Goal: Task Accomplishment & Management: Manage account settings

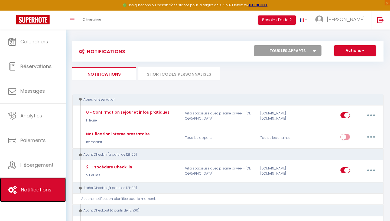
click at [44, 193] on link "Notifications" at bounding box center [33, 189] width 66 height 24
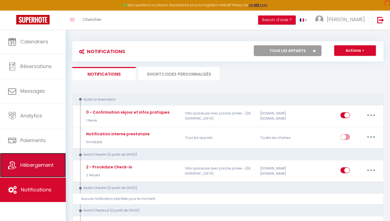
click at [41, 161] on link "Hébergement" at bounding box center [33, 165] width 66 height 24
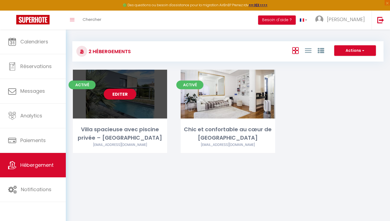
click at [121, 95] on link "Editer" at bounding box center [120, 94] width 33 height 11
select select "3"
select select "2"
select select "1"
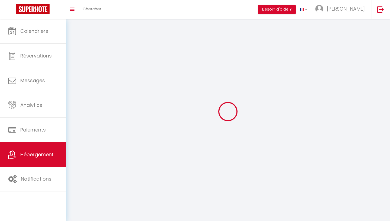
select select
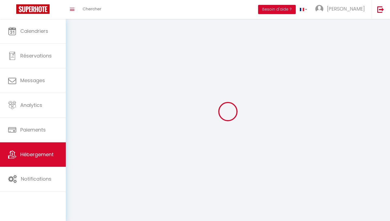
select select
checkbox input "false"
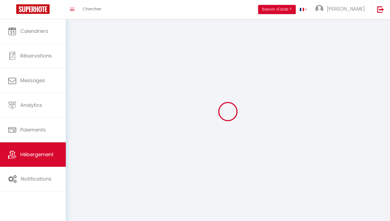
select select
select select "1"
select select "28"
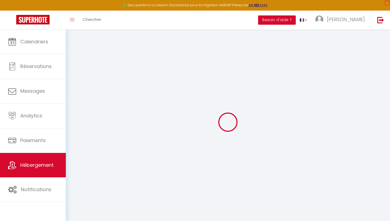
select select
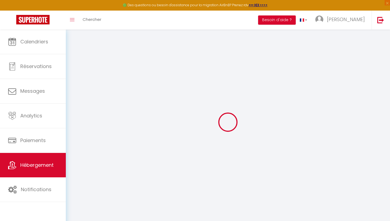
select select
checkbox input "false"
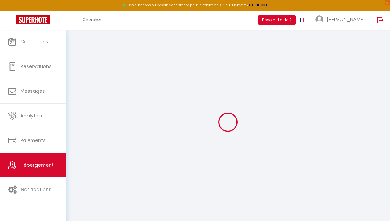
select select
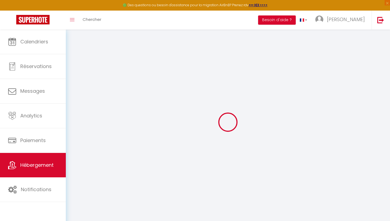
select select
checkbox input "false"
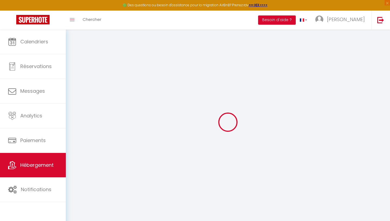
checkbox input "false"
select select
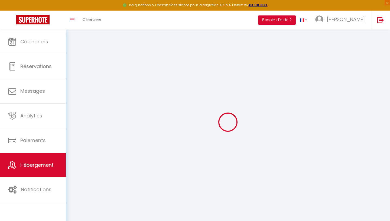
select select
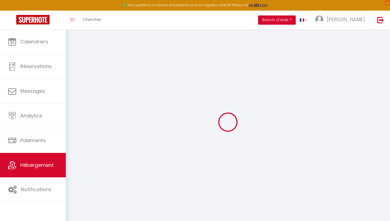
checkbox input "false"
select select
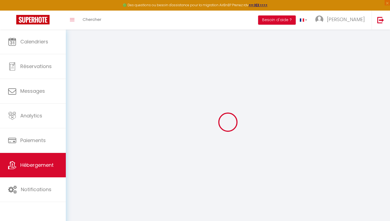
select select
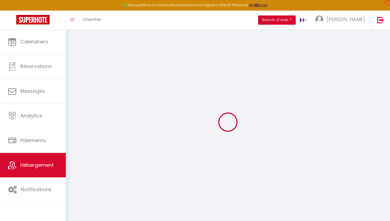
select select
checkbox input "false"
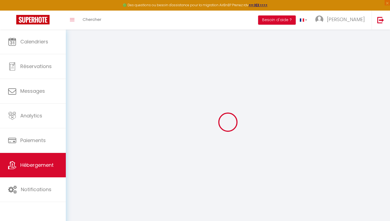
checkbox input "false"
select select
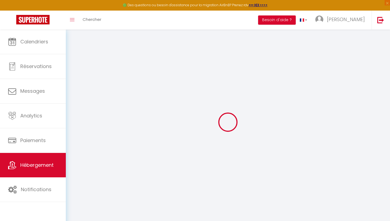
select select
checkbox input "false"
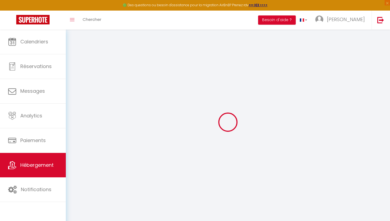
checkbox input "false"
select select
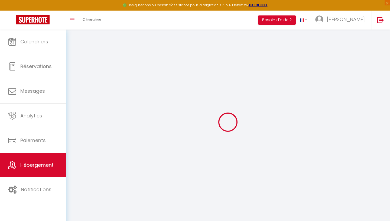
type input "Villa spacieuse avec piscine privée – [GEOGRAPHIC_DATA]"
select select "houses"
select select "10"
select select "5"
select select "3"
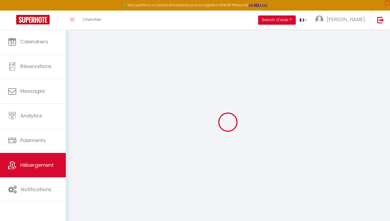
type input "160"
select select
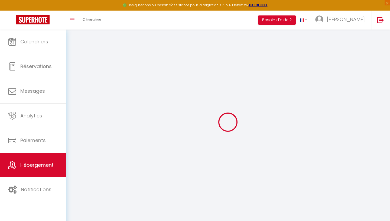
select select
type input "61 Chemin de Canto-Laouzeto"
type input "31100"
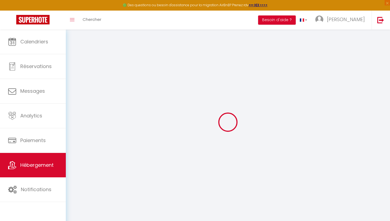
type input "[GEOGRAPHIC_DATA]"
type input "[EMAIL_ADDRESS][DOMAIN_NAME]"
select select
checkbox input "false"
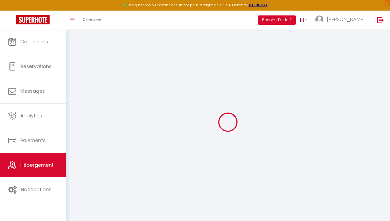
checkbox input "false"
type input "0"
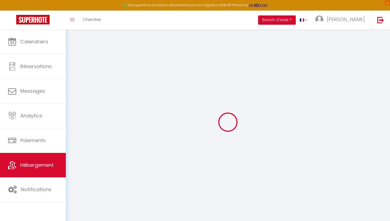
type input "0"
select select
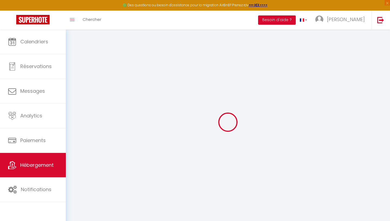
select select
checkbox input "false"
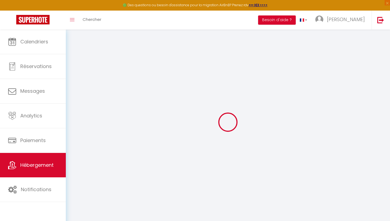
checkbox input "false"
select select
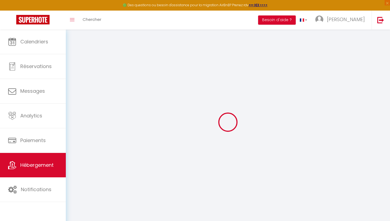
select select
checkbox input "false"
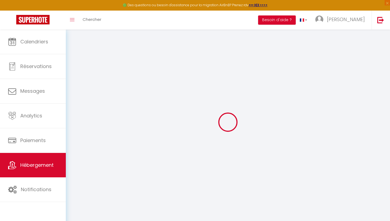
checkbox input "false"
select select "villa"
select select
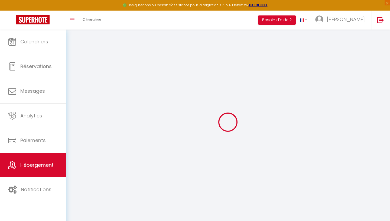
checkbox input "false"
select select
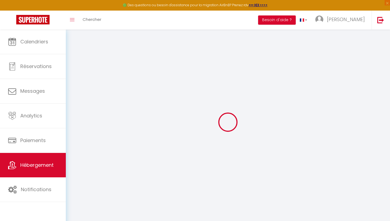
checkbox input "false"
select select "18:00"
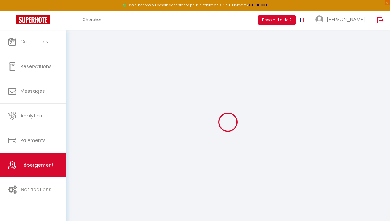
select select "23:45"
select select "11:00"
select select "30"
select select "120"
select select "14:00"
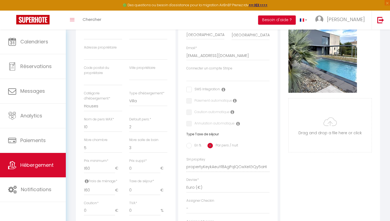
scroll to position [119, 0]
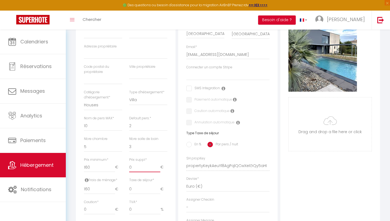
click at [135, 167] on input "0" at bounding box center [144, 167] width 31 height 10
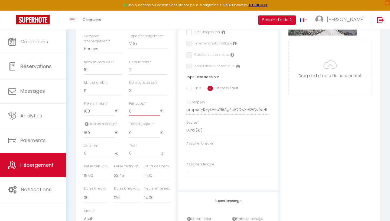
scroll to position [0, 0]
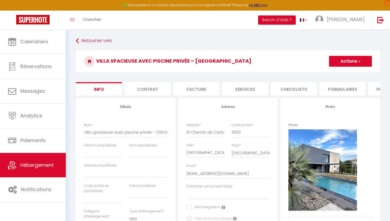
click at [157, 91] on li "Contrat" at bounding box center [148, 88] width 46 height 13
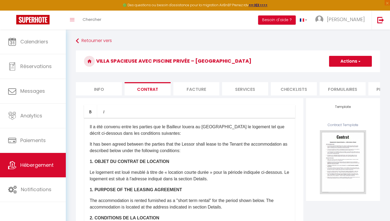
click at [243, 89] on li "Services" at bounding box center [245, 88] width 46 height 13
select select
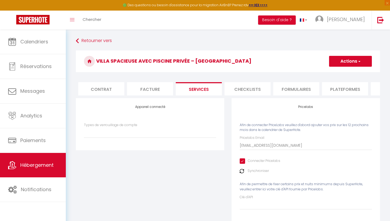
scroll to position [0, 47]
click at [302, 88] on li "Formulaires" at bounding box center [295, 88] width 46 height 13
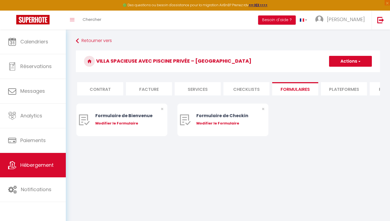
click at [340, 91] on li "Plateformes" at bounding box center [344, 88] width 46 height 13
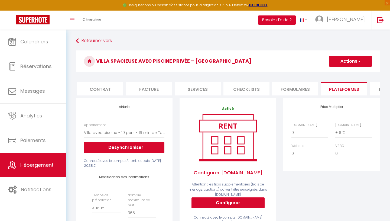
click at [296, 22] on button "Besoin d'aide ?" at bounding box center [277, 19] width 38 height 9
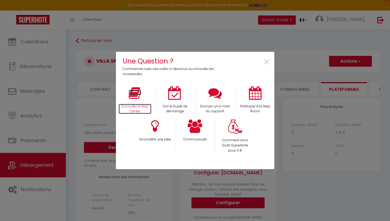
click at [134, 96] on icon at bounding box center [135, 93] width 12 height 14
click at [267, 60] on span "×" at bounding box center [266, 62] width 7 height 17
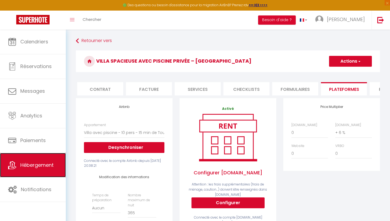
click at [28, 162] on span "Hébergement" at bounding box center [36, 164] width 33 height 7
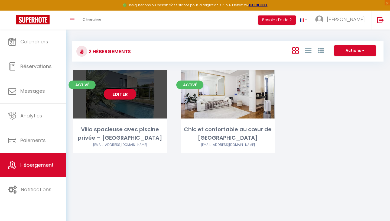
click at [122, 95] on link "Editer" at bounding box center [120, 94] width 33 height 11
select select "3"
select select "2"
select select "1"
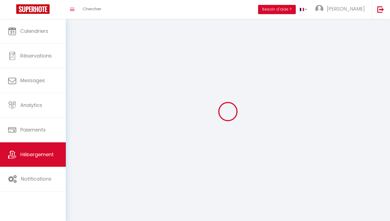
select select
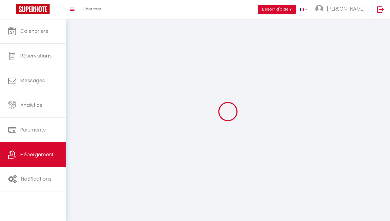
select select
checkbox input "false"
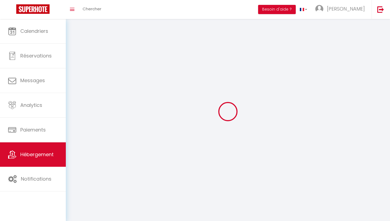
select select
select select "1"
select select "28"
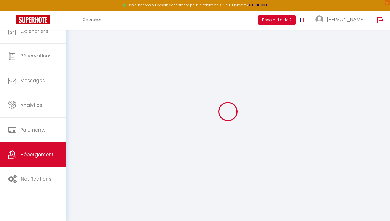
select select
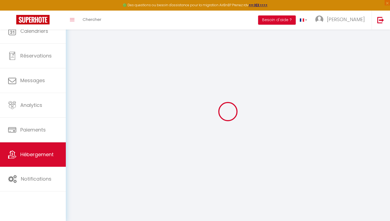
select select
checkbox input "false"
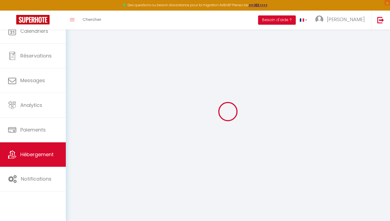
select select
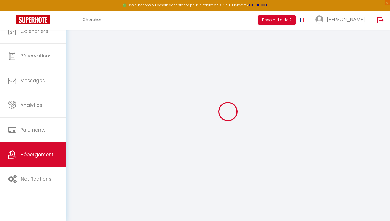
select select
checkbox input "false"
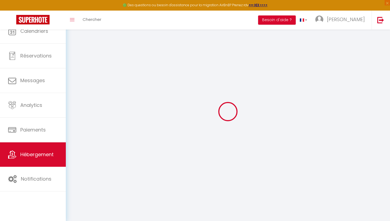
checkbox input "false"
select select
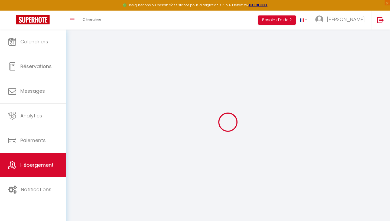
select select
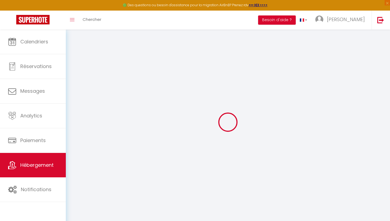
select select
checkbox input "false"
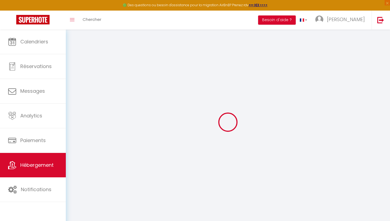
select select
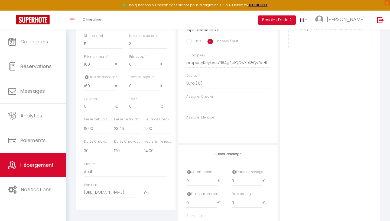
scroll to position [221, 0]
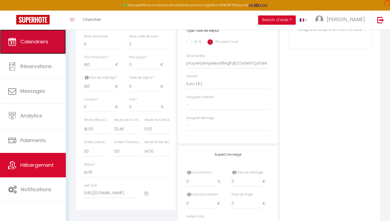
click at [42, 39] on span "Calendriers" at bounding box center [34, 41] width 28 height 7
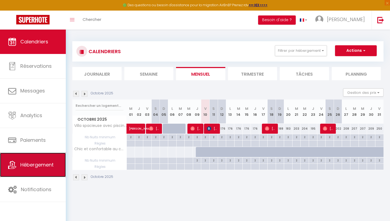
click at [40, 166] on span "Hébergement" at bounding box center [36, 164] width 33 height 7
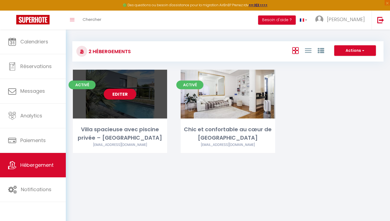
click at [124, 93] on link "Editer" at bounding box center [120, 94] width 33 height 11
click at [118, 97] on link "Editer" at bounding box center [120, 94] width 33 height 11
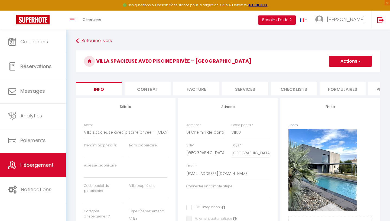
click at [348, 62] on button "Actions" at bounding box center [350, 61] width 43 height 11
click at [343, 73] on link "Enregistrer" at bounding box center [343, 73] width 58 height 7
click at [337, 66] on button "Actions" at bounding box center [350, 61] width 43 height 11
click at [333, 73] on input "Enregistrer" at bounding box center [329, 72] width 20 height 5
